Goal: Complete application form

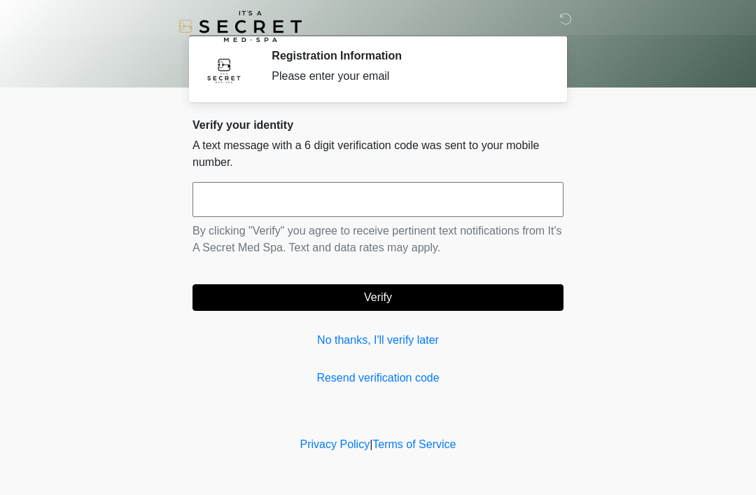
click at [352, 333] on link "No thanks, I'll verify later" at bounding box center [378, 340] width 371 height 17
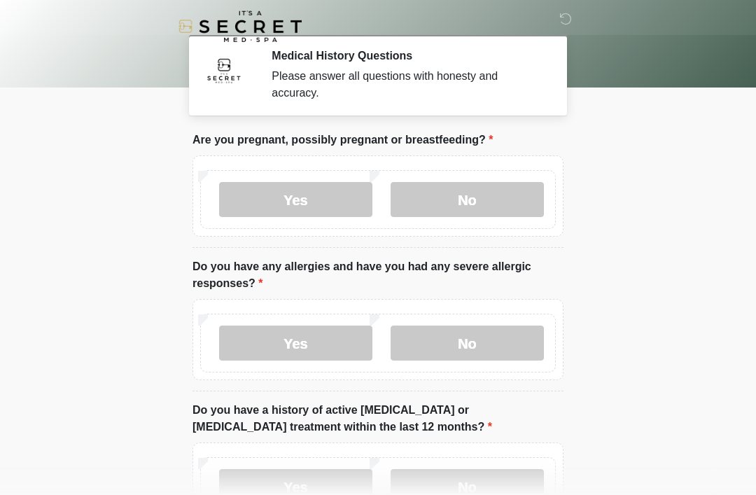
click at [492, 188] on label "No" at bounding box center [467, 199] width 153 height 35
click at [495, 342] on label "No" at bounding box center [467, 343] width 153 height 35
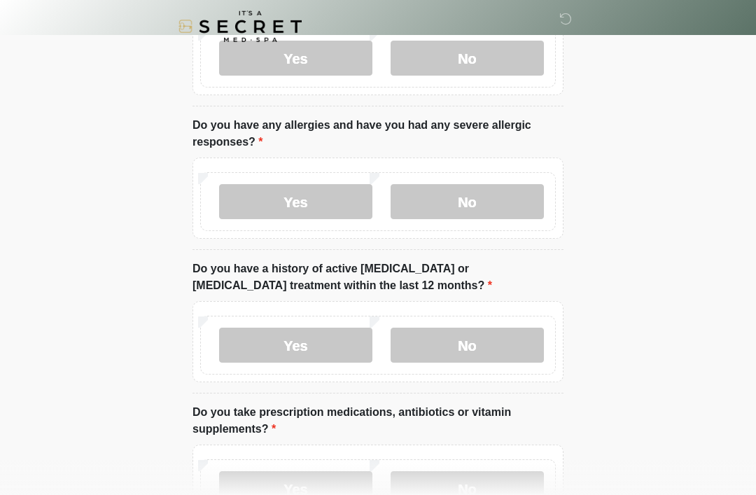
scroll to position [143, 0]
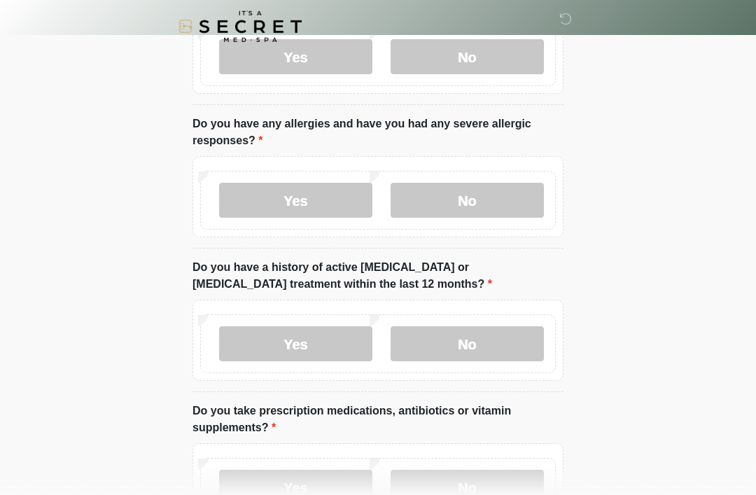
click at [499, 349] on label "No" at bounding box center [467, 343] width 153 height 35
click at [504, 494] on label "No" at bounding box center [467, 487] width 153 height 35
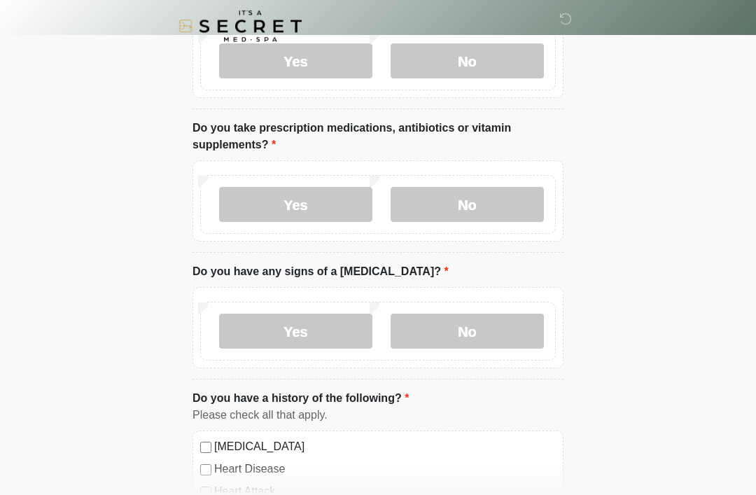
scroll to position [426, 0]
click at [506, 328] on label "No" at bounding box center [467, 330] width 153 height 35
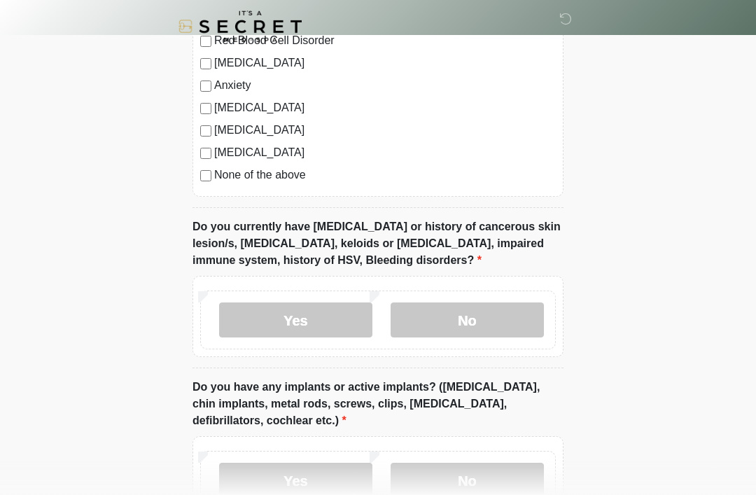
scroll to position [949, 0]
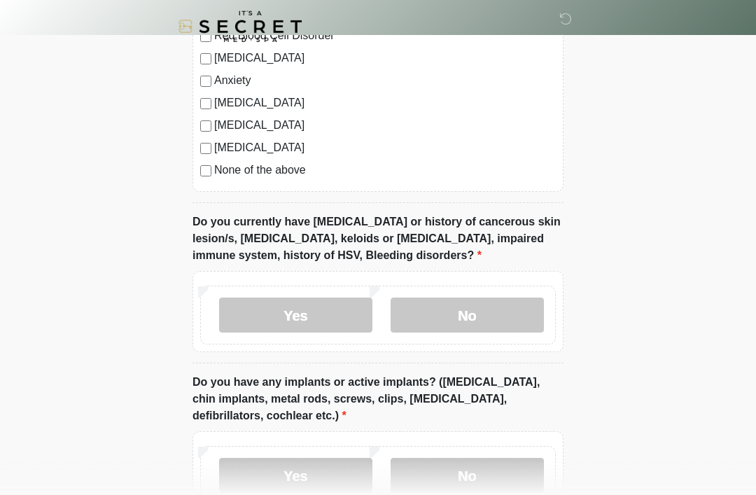
click at [501, 312] on label "No" at bounding box center [467, 315] width 153 height 35
click at [492, 475] on label "No" at bounding box center [467, 475] width 153 height 35
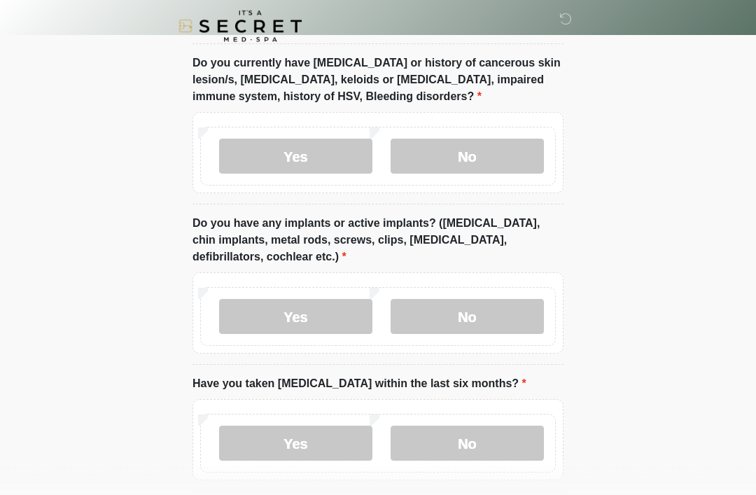
scroll to position [1170, 0]
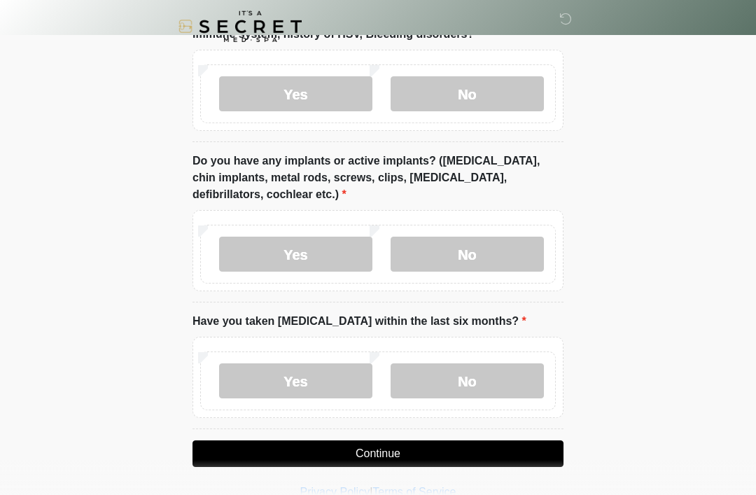
click at [498, 383] on label "No" at bounding box center [467, 380] width 153 height 35
click at [490, 461] on button "Continue" at bounding box center [378, 453] width 371 height 27
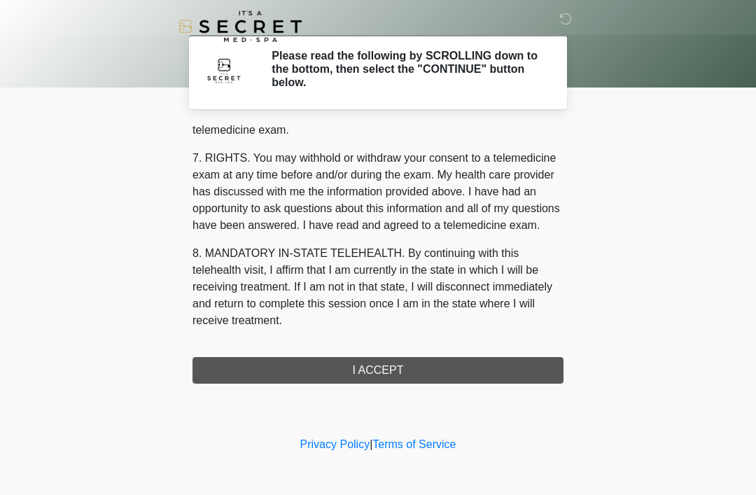
scroll to position [597, 0]
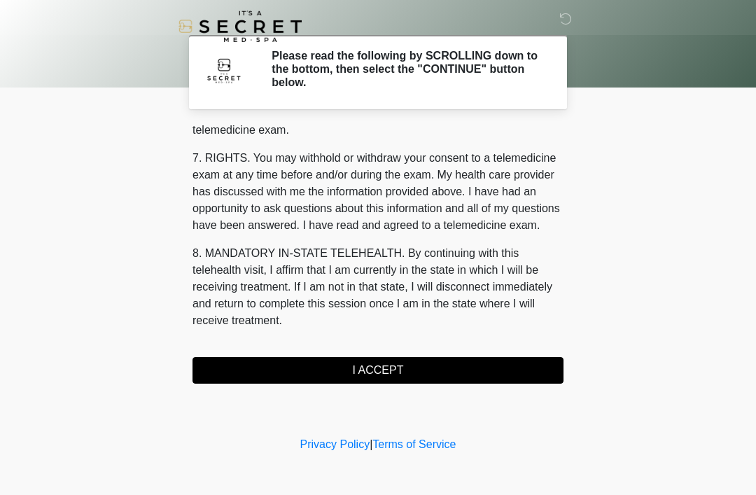
click at [354, 373] on button "I ACCEPT" at bounding box center [378, 370] width 371 height 27
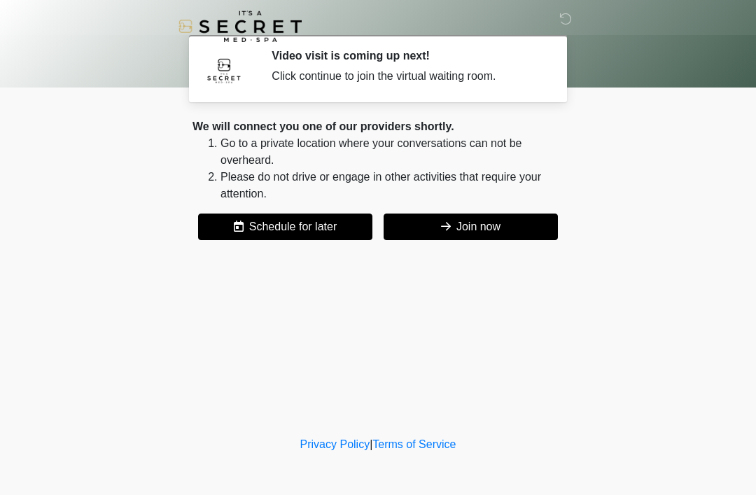
click at [461, 221] on button "Join now" at bounding box center [471, 227] width 174 height 27
